Goal: Transaction & Acquisition: Purchase product/service

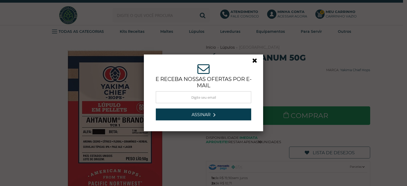
click at [255, 61] on link at bounding box center [257, 62] width 10 height 10
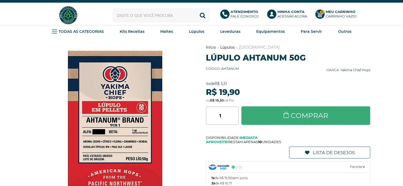
click at [340, 117] on link "Comprar" at bounding box center [305, 115] width 129 height 19
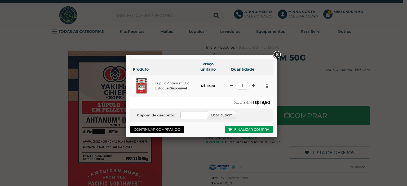
click at [328, 85] on div "Produto Preço unitário Quantidade Lúpulo Ahtanum 50g Estoque: Disponível R$ 19,…" at bounding box center [203, 93] width 407 height 186
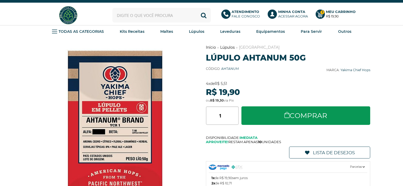
click at [168, 14] on input "text" at bounding box center [161, 15] width 99 height 15
type input "p"
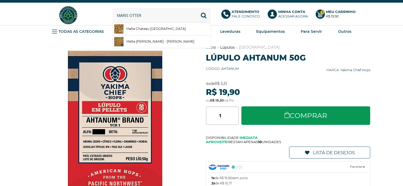
type input "maris otter"
click at [196, 8] on button "Buscar" at bounding box center [203, 15] width 15 height 15
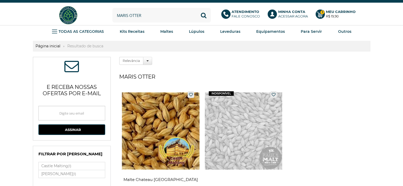
click at [154, 14] on input "maris otter" at bounding box center [161, 15] width 99 height 15
type input "m"
type input "pale ale"
click at [196, 8] on button "Buscar" at bounding box center [203, 15] width 15 height 15
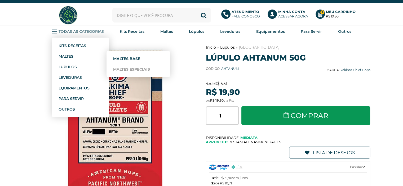
click at [121, 59] on link "Maltes Base" at bounding box center [138, 58] width 50 height 11
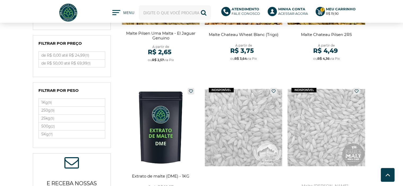
scroll to position [250, 0]
